Goal: Information Seeking & Learning: Learn about a topic

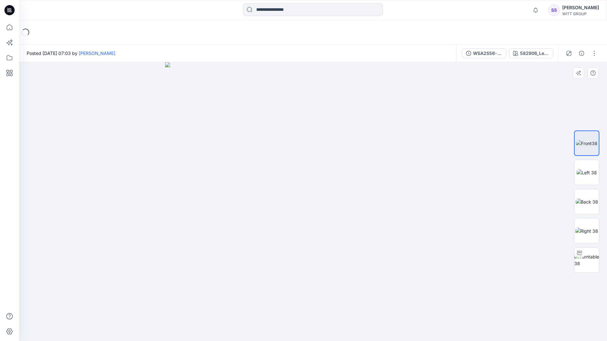
drag, startPoint x: 314, startPoint y: 116, endPoint x: 312, endPoint y: 212, distance: 95.8
click at [312, 212] on img at bounding box center [312, 201] width 295 height 279
drag, startPoint x: 312, startPoint y: 110, endPoint x: 295, endPoint y: 136, distance: 30.4
click at [295, 136] on img at bounding box center [312, 201] width 295 height 279
click at [589, 176] on img at bounding box center [586, 172] width 20 height 7
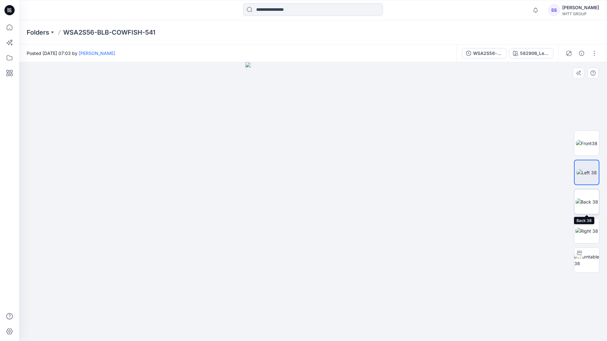
click at [590, 198] on img at bounding box center [586, 201] width 23 height 7
click at [581, 230] on img at bounding box center [586, 230] width 23 height 7
click at [589, 261] on img at bounding box center [586, 259] width 25 height 13
drag, startPoint x: 313, startPoint y: 332, endPoint x: 506, endPoint y: 299, distance: 195.8
click at [506, 299] on div at bounding box center [313, 201] width 588 height 279
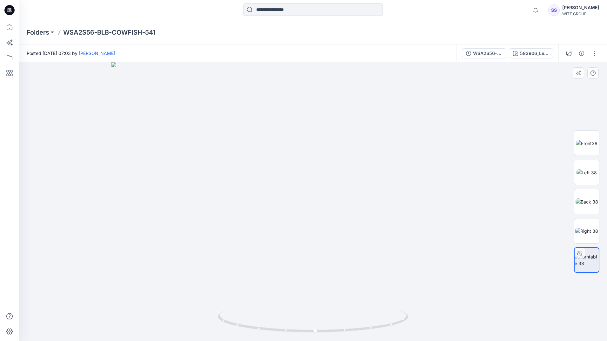
drag, startPoint x: 324, startPoint y: 119, endPoint x: 329, endPoint y: 221, distance: 102.3
click at [329, 221] on img at bounding box center [313, 201] width 404 height 279
click at [595, 55] on button "button" at bounding box center [594, 53] width 10 height 10
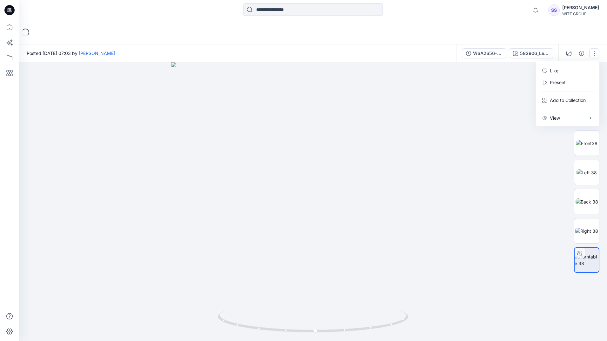
click at [419, 199] on img at bounding box center [313, 201] width 284 height 279
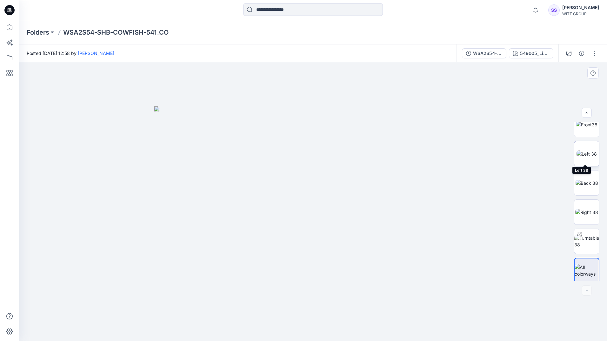
scroll to position [13, 0]
click at [583, 235] on img at bounding box center [586, 238] width 25 height 13
drag, startPoint x: 314, startPoint y: 333, endPoint x: 510, endPoint y: 284, distance: 201.7
click at [510, 284] on div at bounding box center [313, 201] width 588 height 279
drag, startPoint x: 331, startPoint y: 120, endPoint x: 331, endPoint y: 223, distance: 102.8
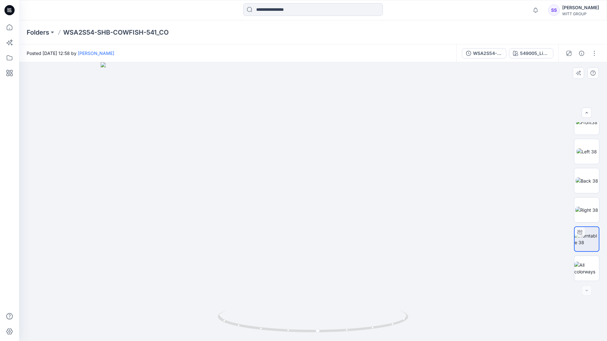
click at [331, 223] on img at bounding box center [313, 201] width 425 height 279
click at [583, 270] on img at bounding box center [586, 267] width 25 height 13
